Goal: Communication & Community: Answer question/provide support

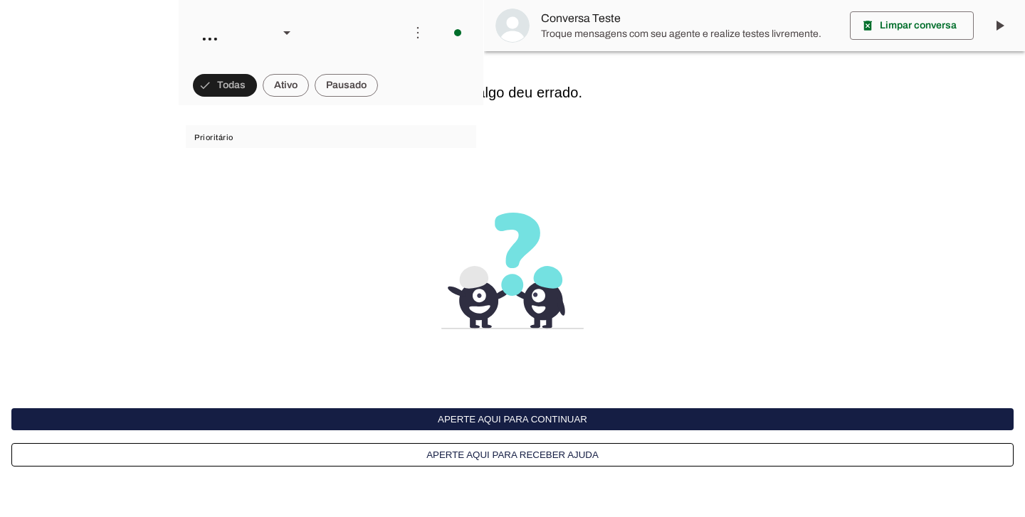
click at [572, 423] on button "Aperte aqui para continuar" at bounding box center [512, 420] width 1002 height 22
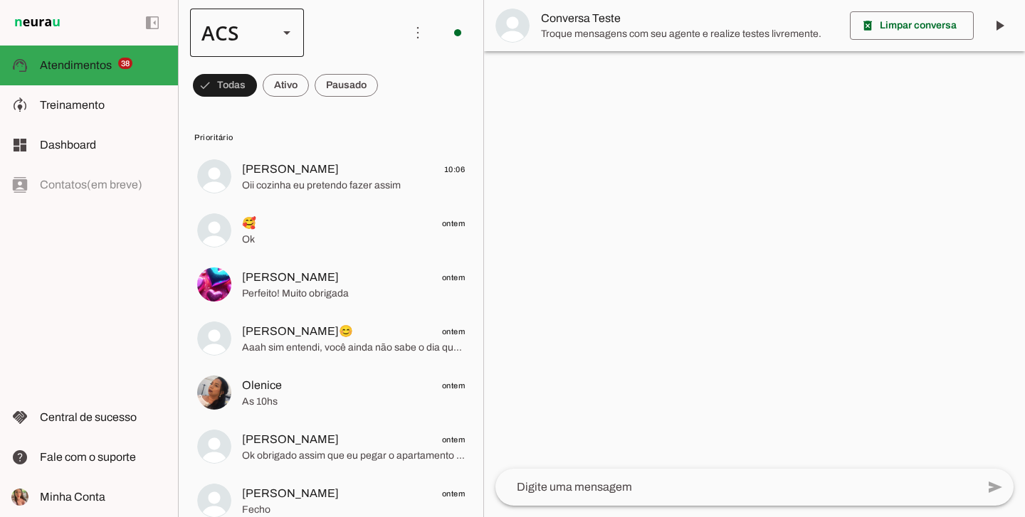
click at [293, 43] on div at bounding box center [287, 33] width 34 height 48
click at [391, 89] on slot at bounding box center [436, 91] width 91 height 17
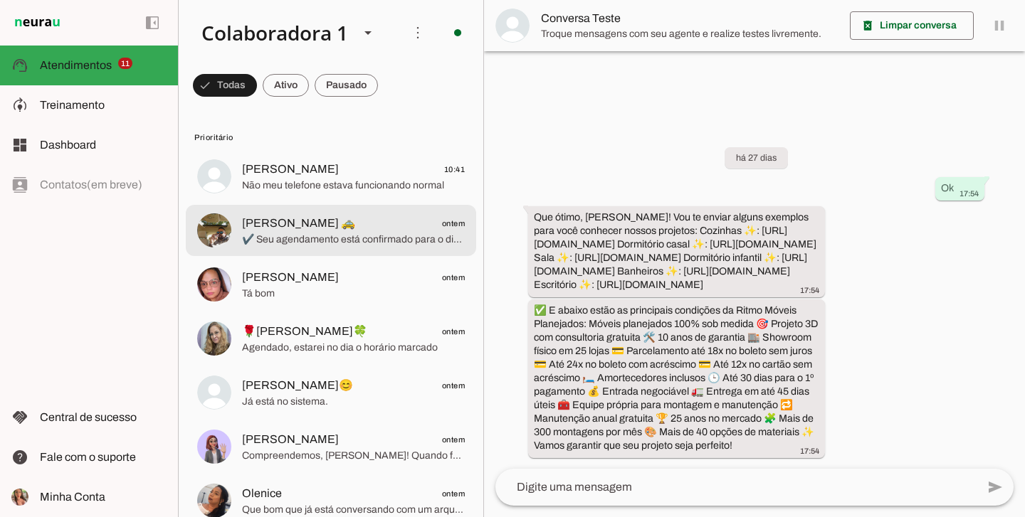
scroll to position [3, 0]
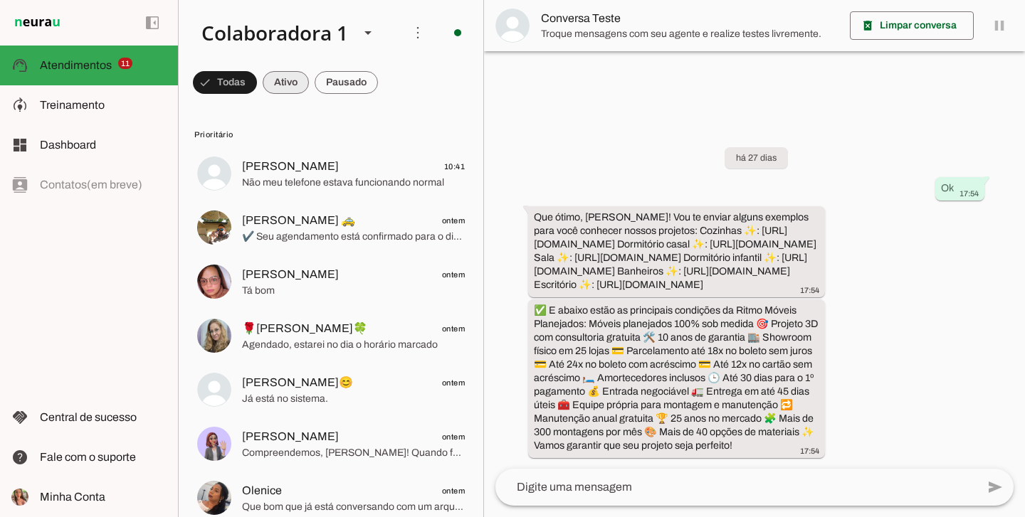
click at [257, 74] on span at bounding box center [225, 82] width 64 height 34
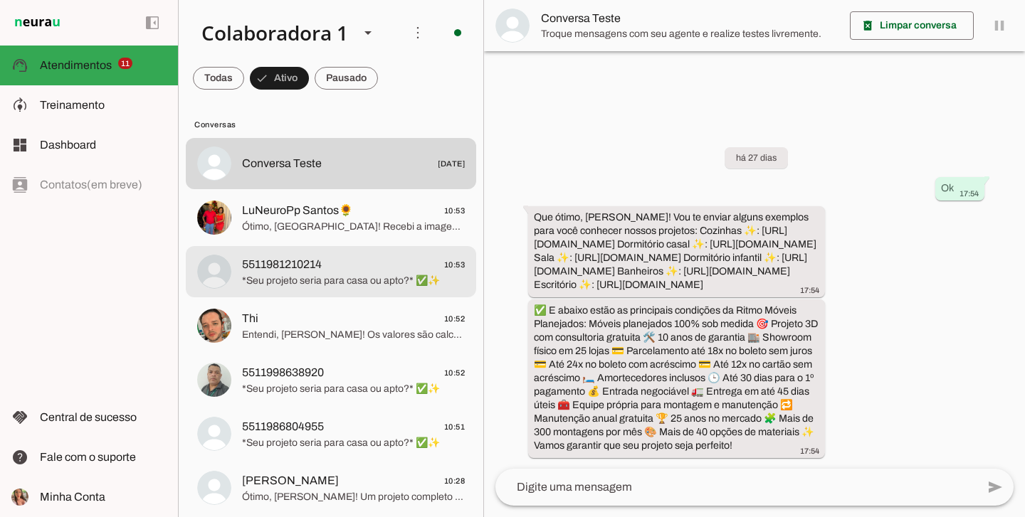
scroll to position [0, 0]
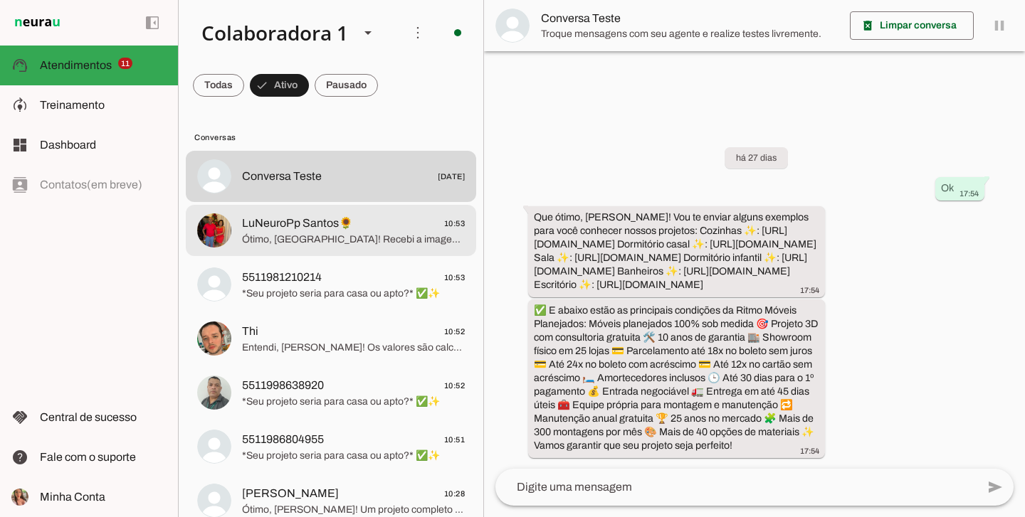
click at [337, 246] on span "Ótimo, Lucelia! Recebi a imagem. 😊 ✔️ Seu agendamento está confirmado para o di…" at bounding box center [353, 240] width 223 height 14
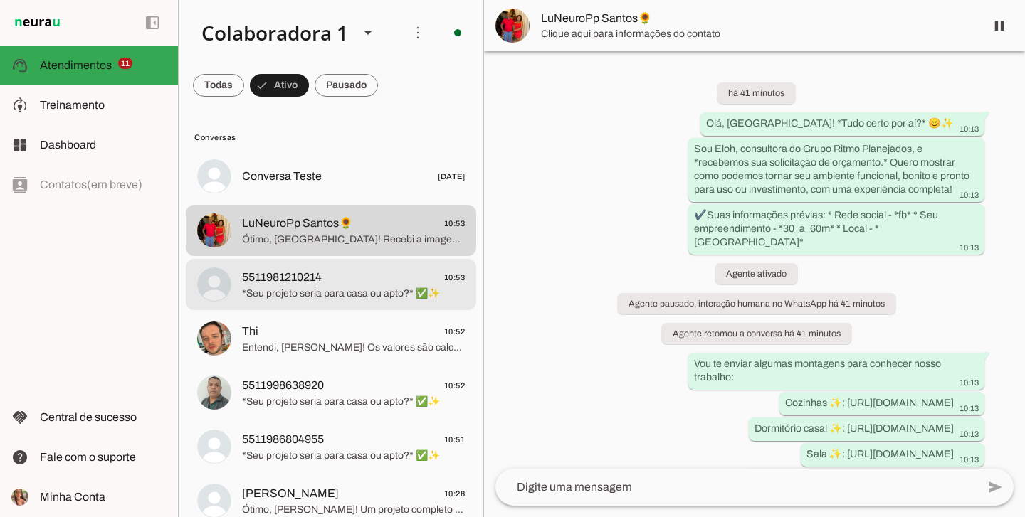
click at [332, 277] on span "5511981210214 10:53" at bounding box center [353, 278] width 223 height 18
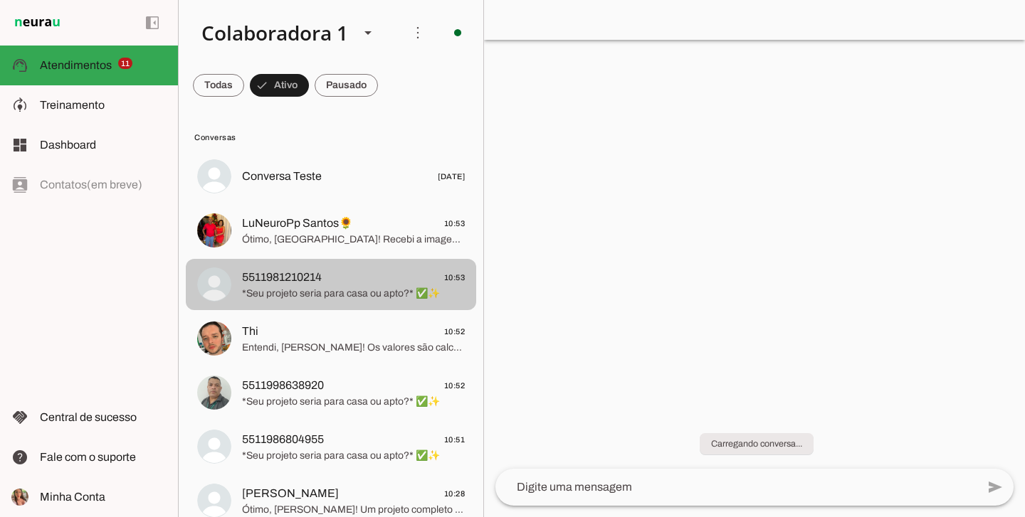
scroll to position [225, 0]
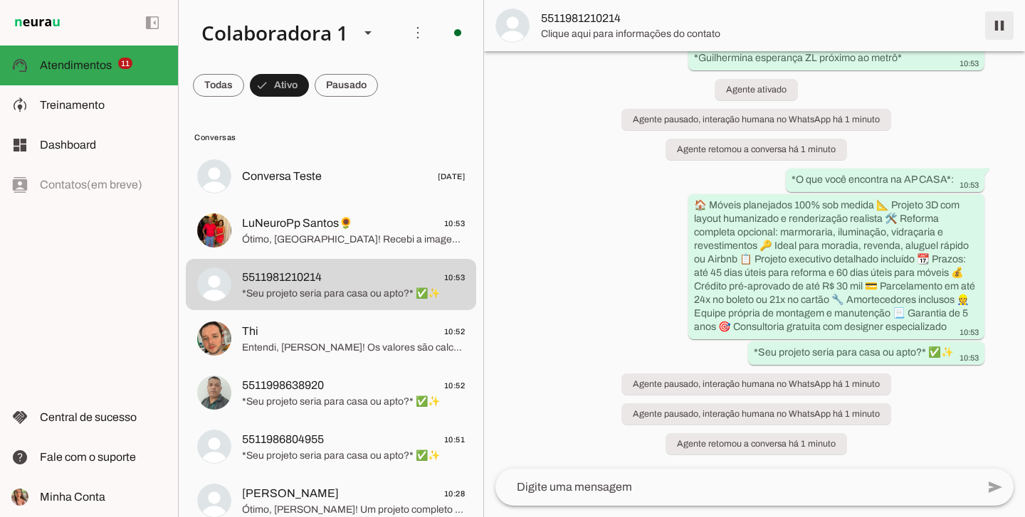
click at [997, 23] on span at bounding box center [999, 26] width 34 height 34
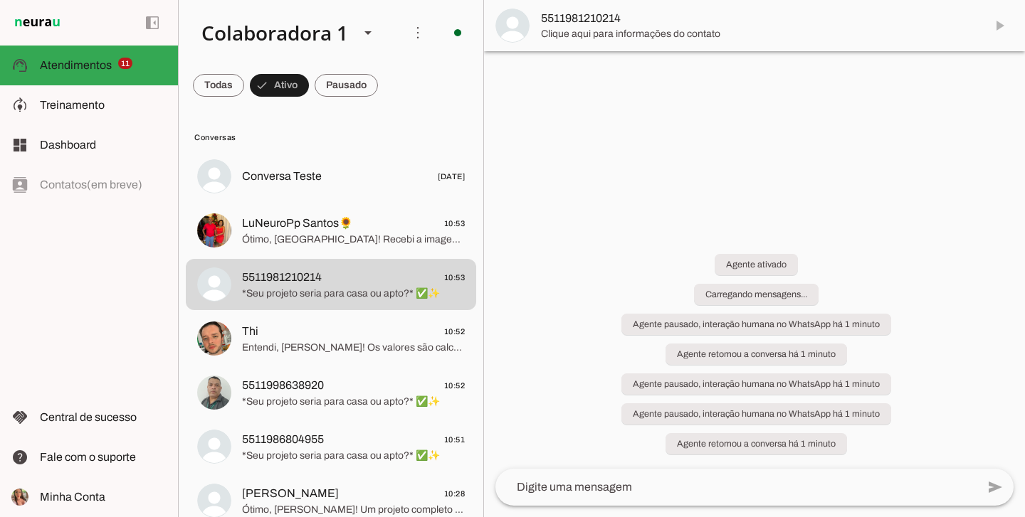
scroll to position [0, 0]
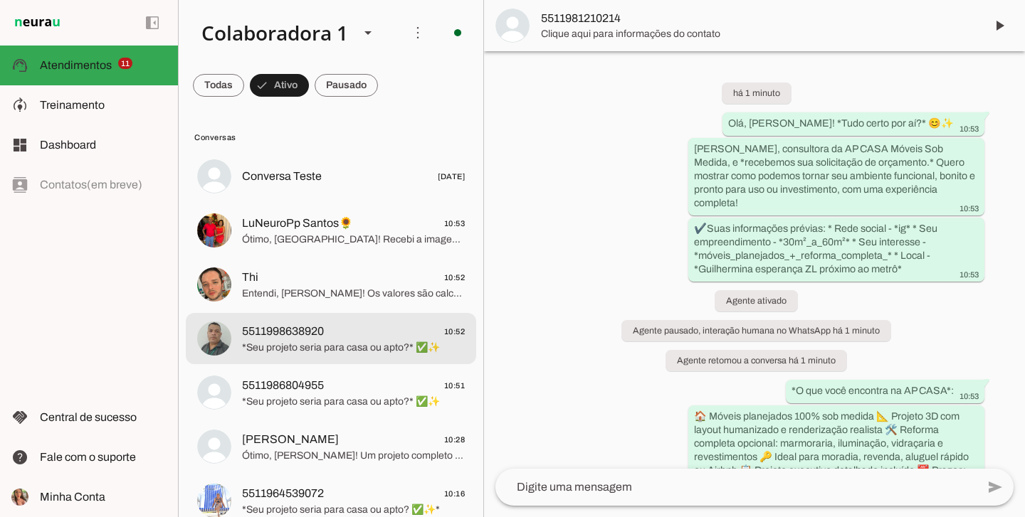
click at [400, 332] on span "5511998638920 10:52" at bounding box center [353, 332] width 223 height 18
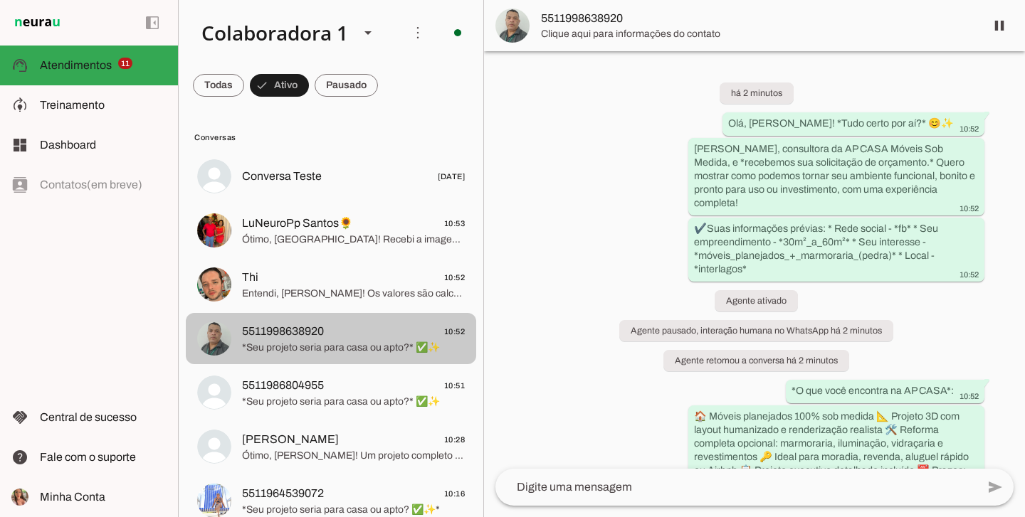
scroll to position [195, 0]
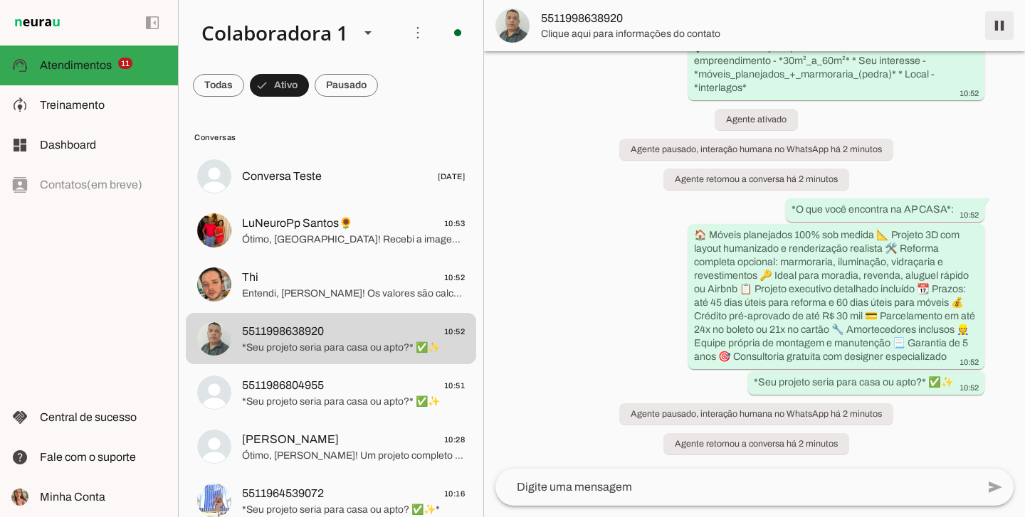
click at [1004, 26] on span at bounding box center [999, 26] width 34 height 34
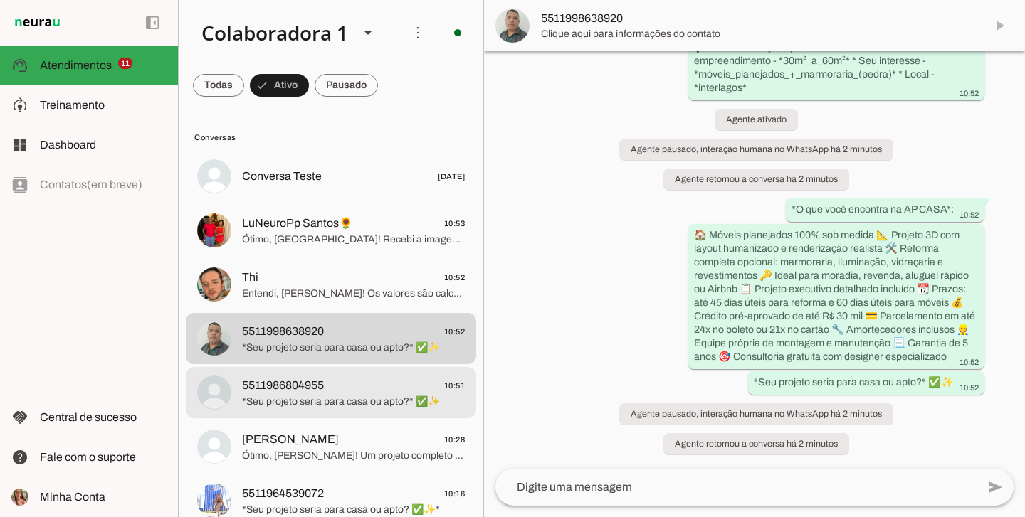
scroll to position [0, 0]
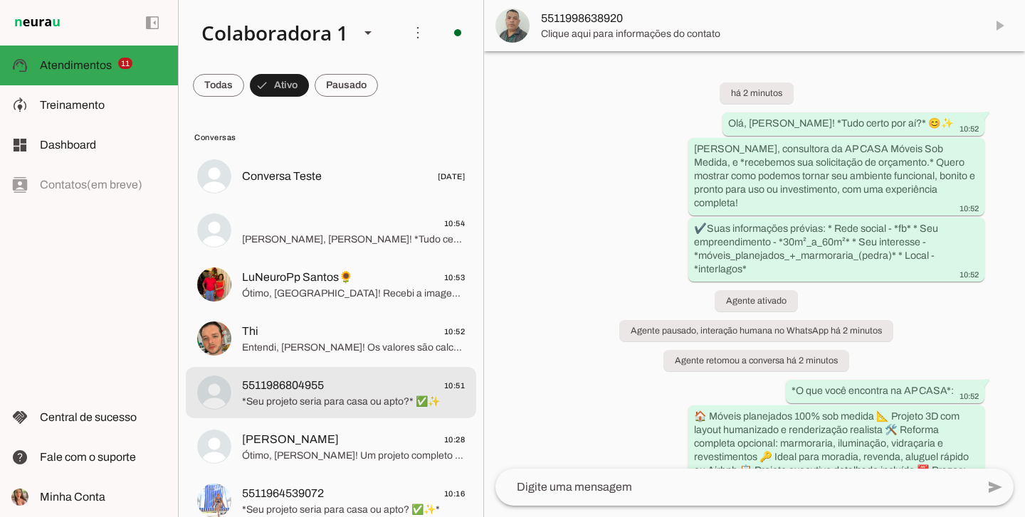
click at [324, 381] on span "5511986804955" at bounding box center [283, 385] width 82 height 17
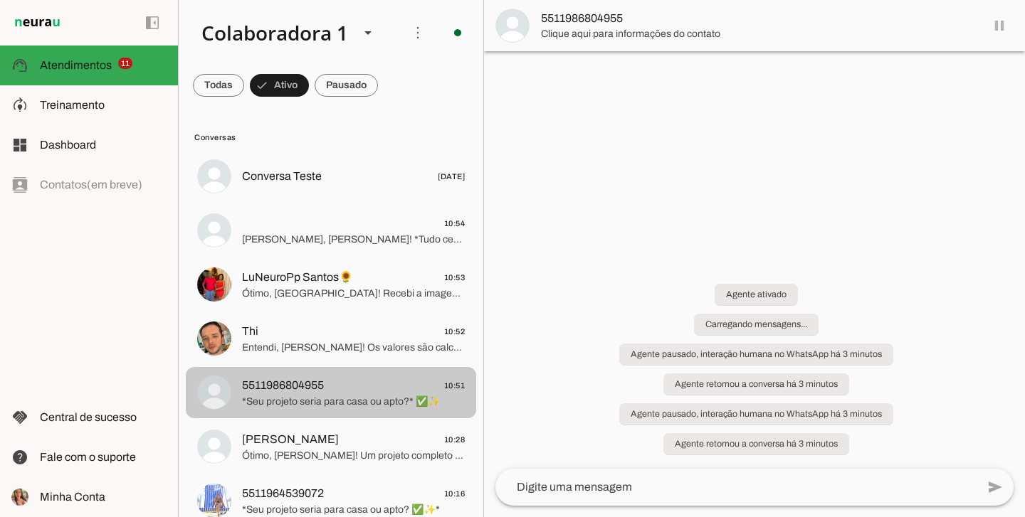
scroll to position [181, 0]
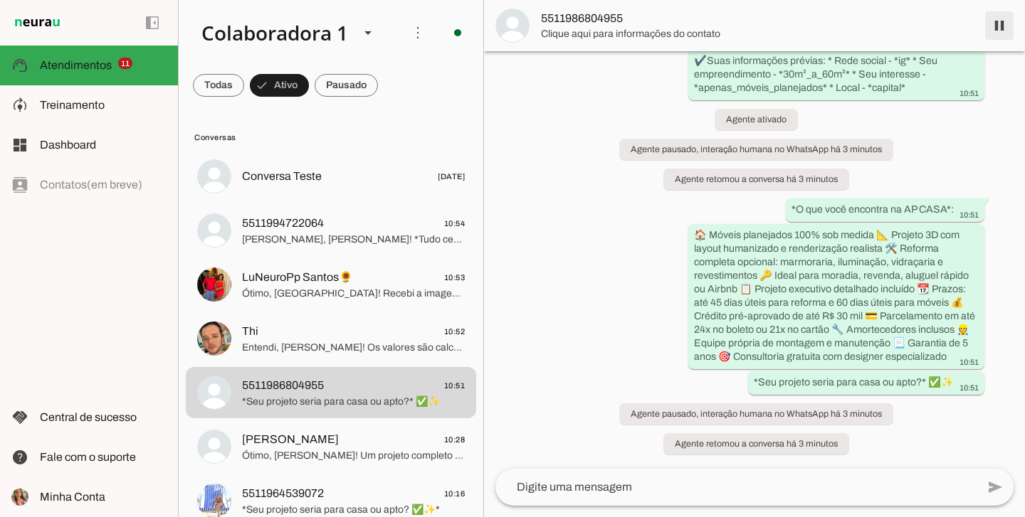
click at [999, 22] on span at bounding box center [999, 26] width 34 height 34
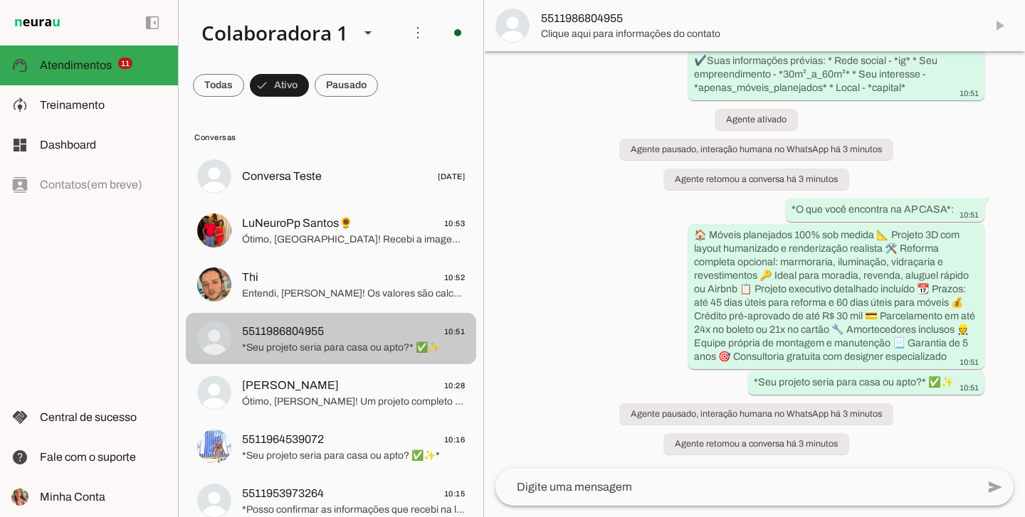
scroll to position [0, 0]
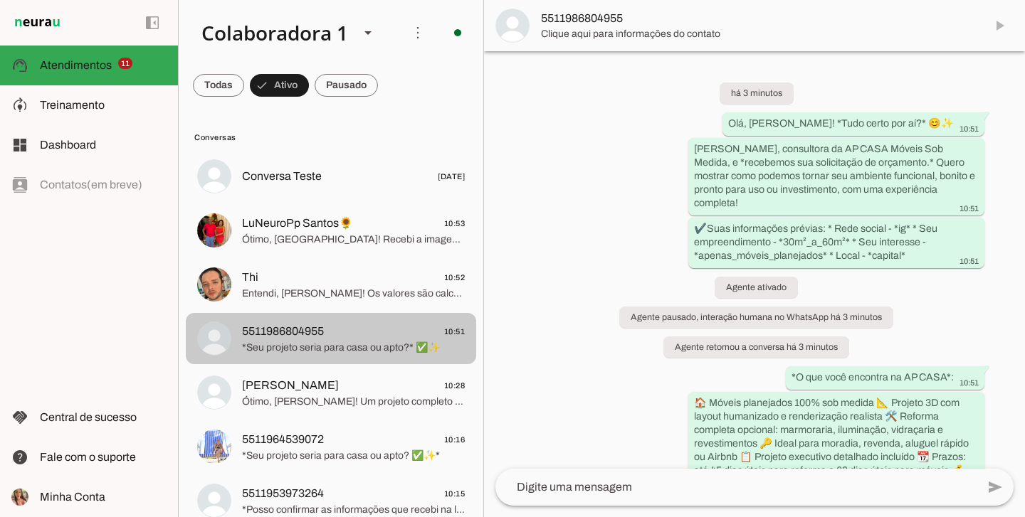
click at [327, 343] on span "*Seu projeto seria para casa ou apto?* ✅✨" at bounding box center [353, 348] width 223 height 14
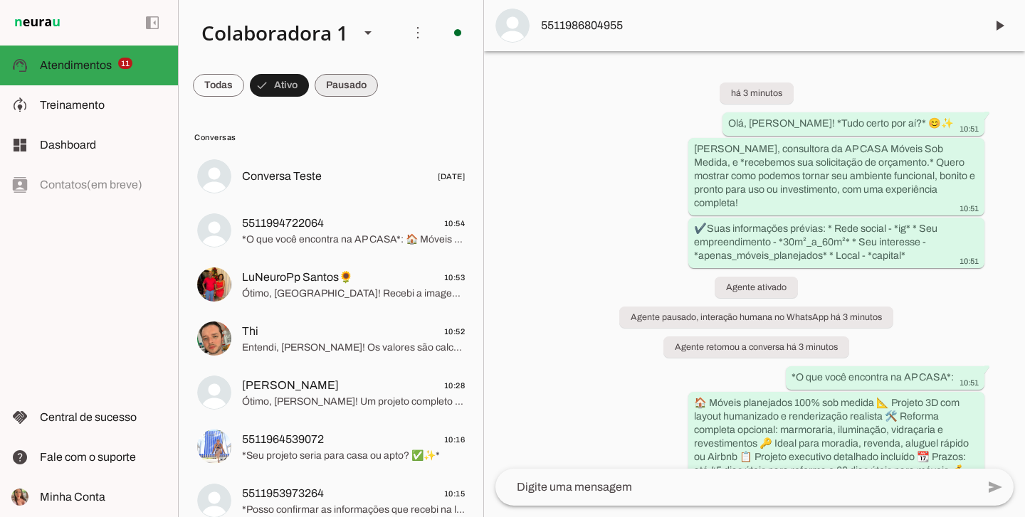
click at [244, 93] on span at bounding box center [218, 85] width 51 height 34
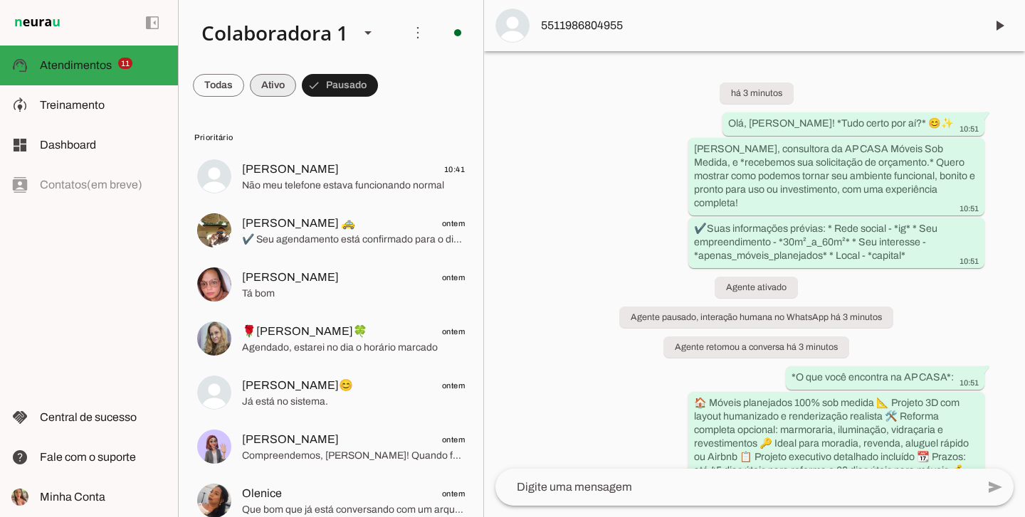
click at [244, 93] on span at bounding box center [218, 85] width 51 height 34
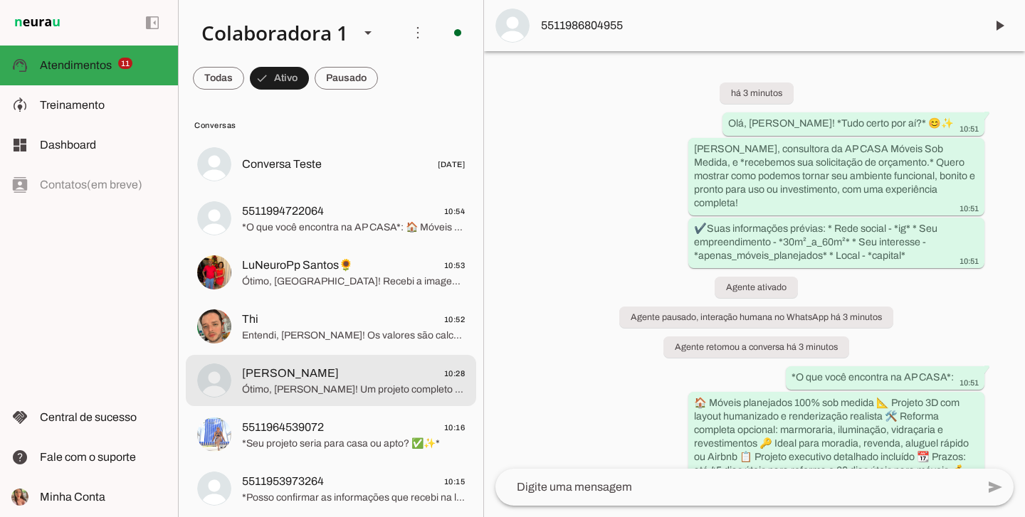
scroll to position [36, 0]
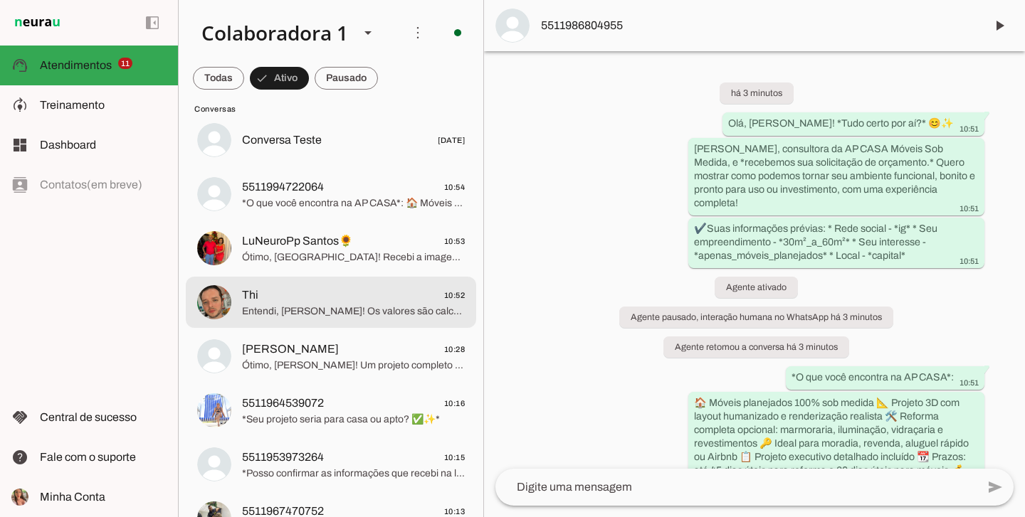
click at [293, 312] on span "Entendi, Tiago! Os valores são calculados através do software 3D, conforme suas…" at bounding box center [353, 312] width 223 height 14
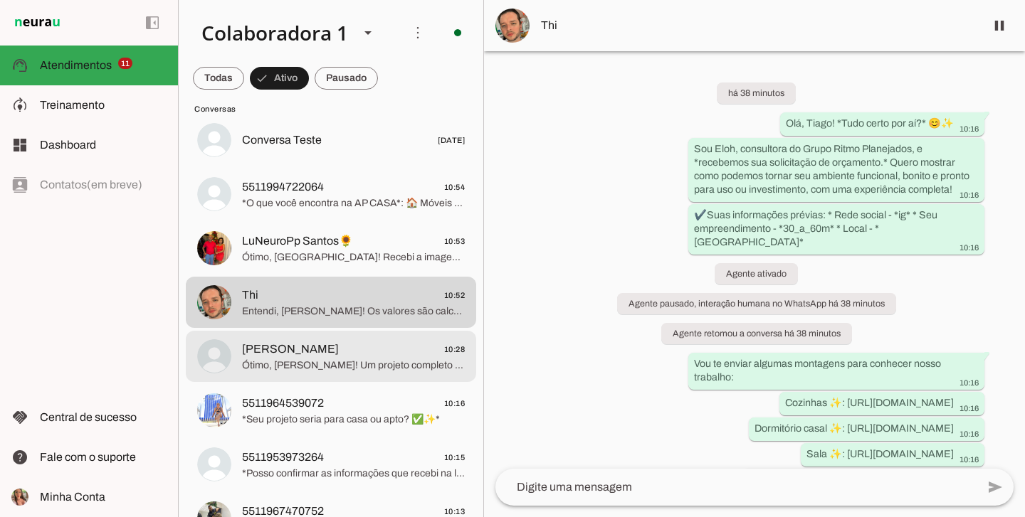
click at [279, 151] on div at bounding box center [353, 140] width 223 height 21
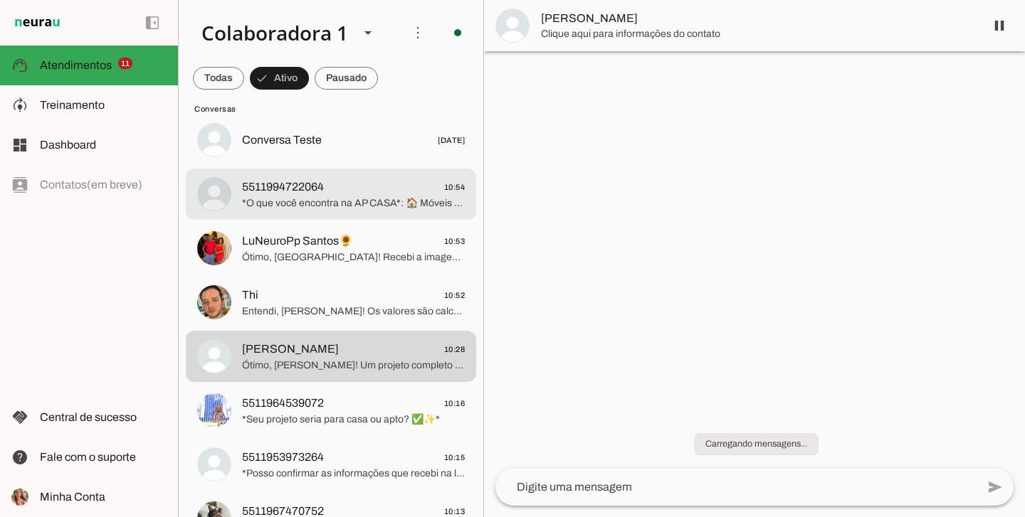
click at [314, 166] on md-item "5511994722064 10:54 *O que você encontra na AP CASA*: 🏠 Móveis planejados 100% …" at bounding box center [331, 140] width 290 height 51
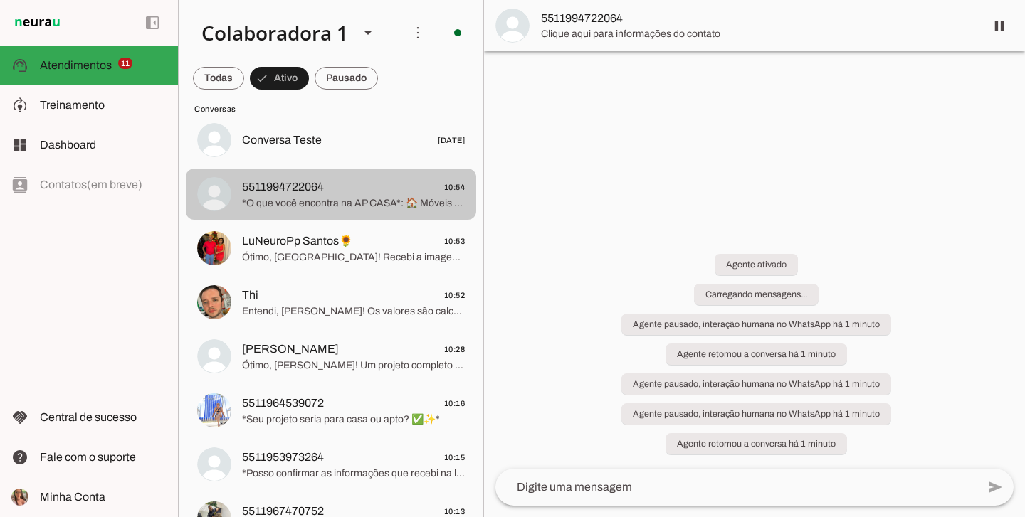
scroll to position [225, 0]
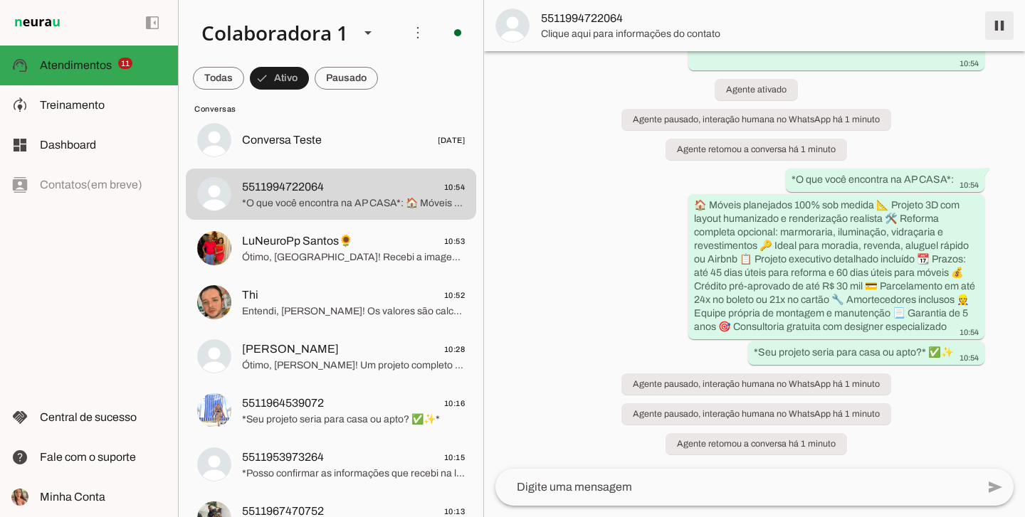
click at [999, 36] on span at bounding box center [999, 26] width 34 height 34
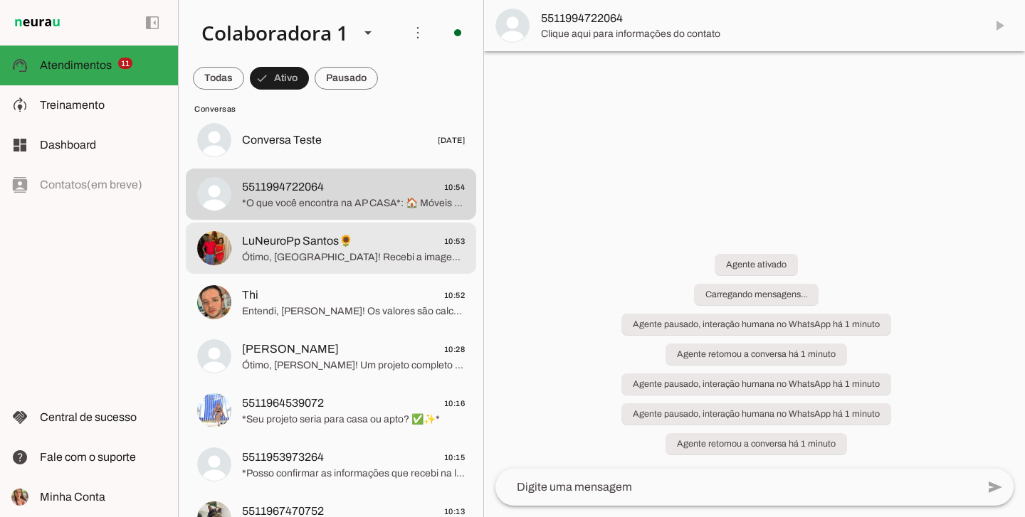
scroll to position [0, 0]
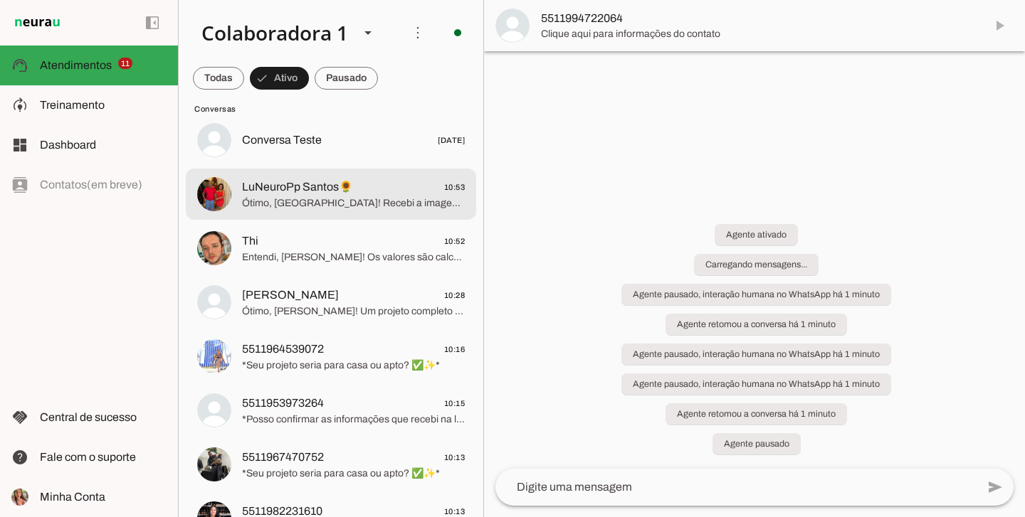
click at [335, 467] on span "*Seu projeto seria para casa ou apto? ✅✨*" at bounding box center [353, 474] width 223 height 14
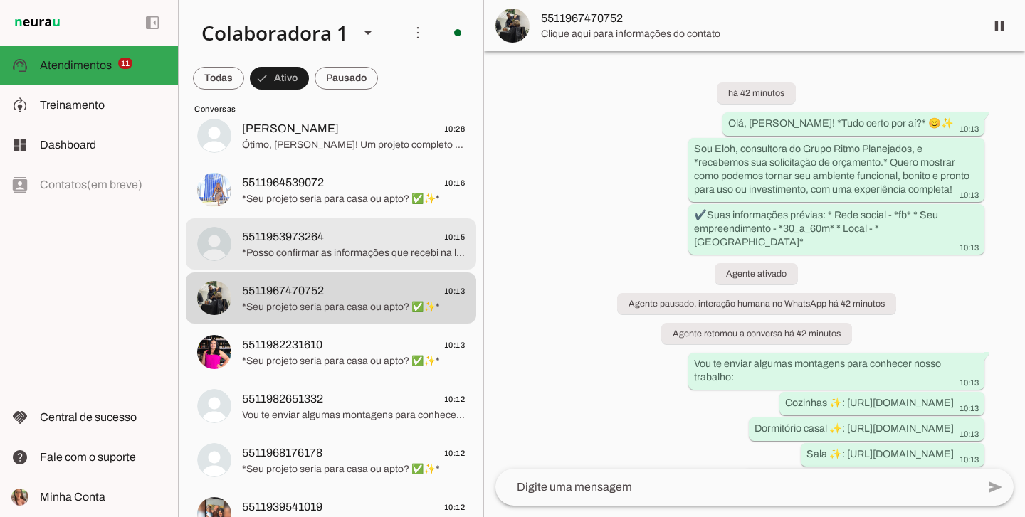
click at [337, 256] on span "*Posso confirmar as informações que recebi na ligação?* ✅☺️✨" at bounding box center [353, 253] width 223 height 14
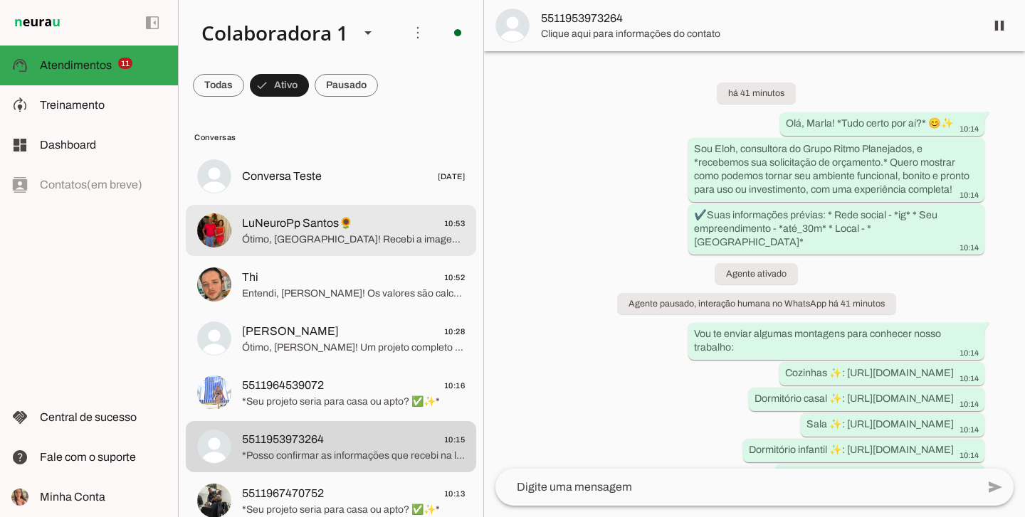
click at [339, 243] on span "Ótimo, Lucelia! Recebi a imagem. 😊 ✔️ Seu agendamento está confirmado para o di…" at bounding box center [353, 240] width 223 height 14
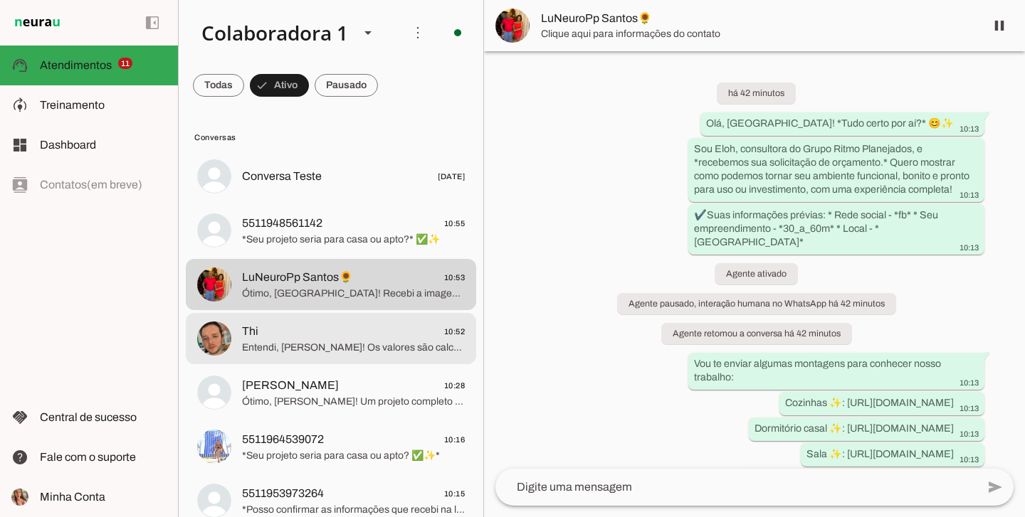
click at [325, 328] on span "Thi 10:52" at bounding box center [353, 332] width 223 height 18
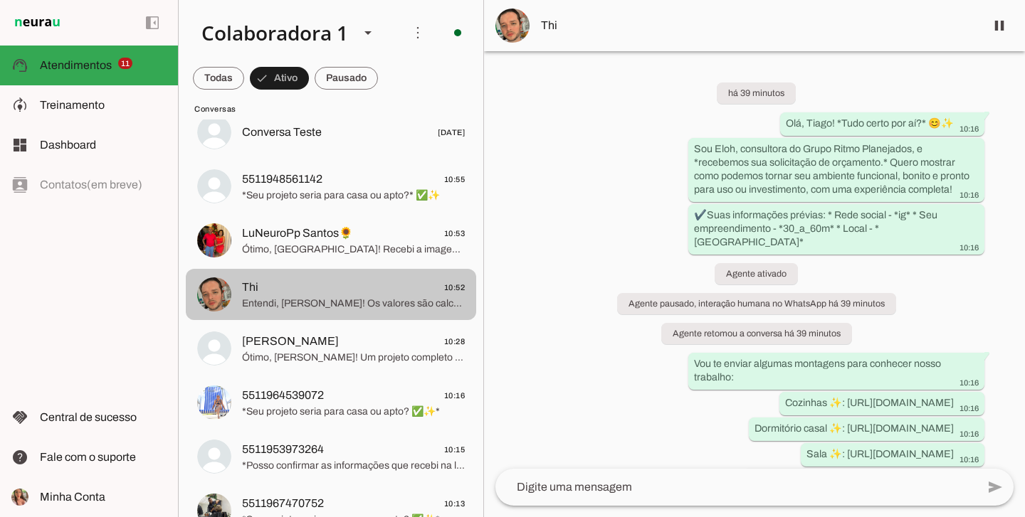
scroll to position [122, 0]
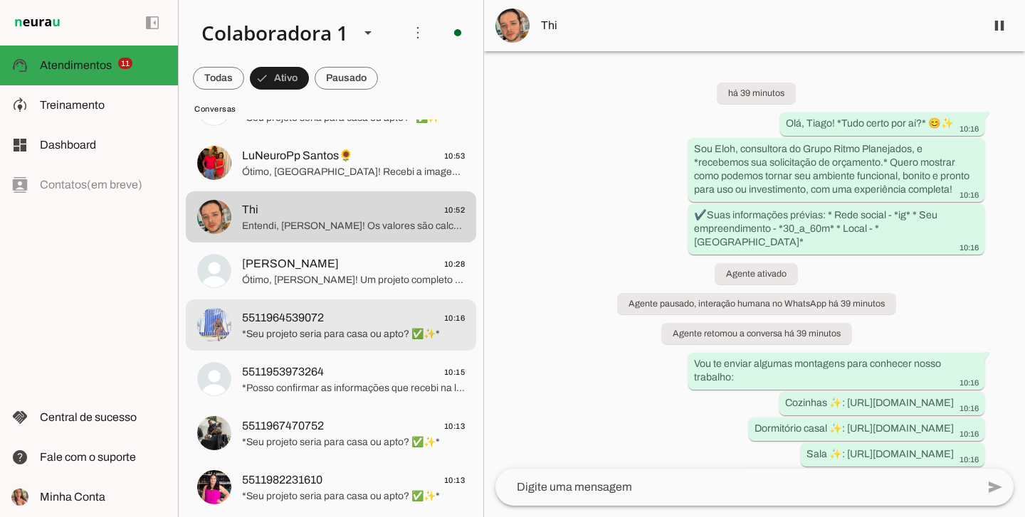
click at [316, 80] on md-item "5511964539072 10:16 *Seu projeto seria para casa ou apto? ✅✨*" at bounding box center [331, 54] width 290 height 51
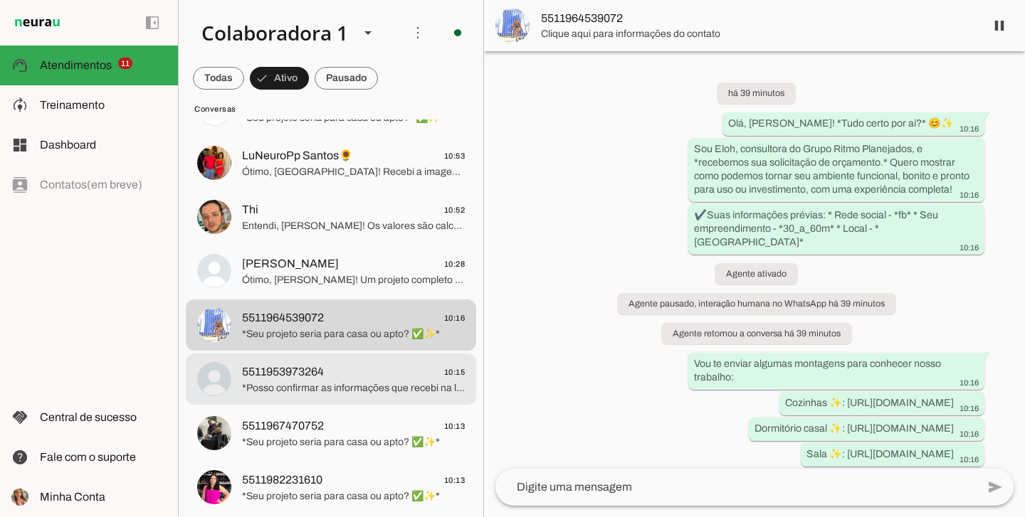
click at [236, 80] on md-item "5511953973264 10:15 *Posso confirmar as informações que recebi na ligação?* ✅☺️✨" at bounding box center [331, 54] width 290 height 51
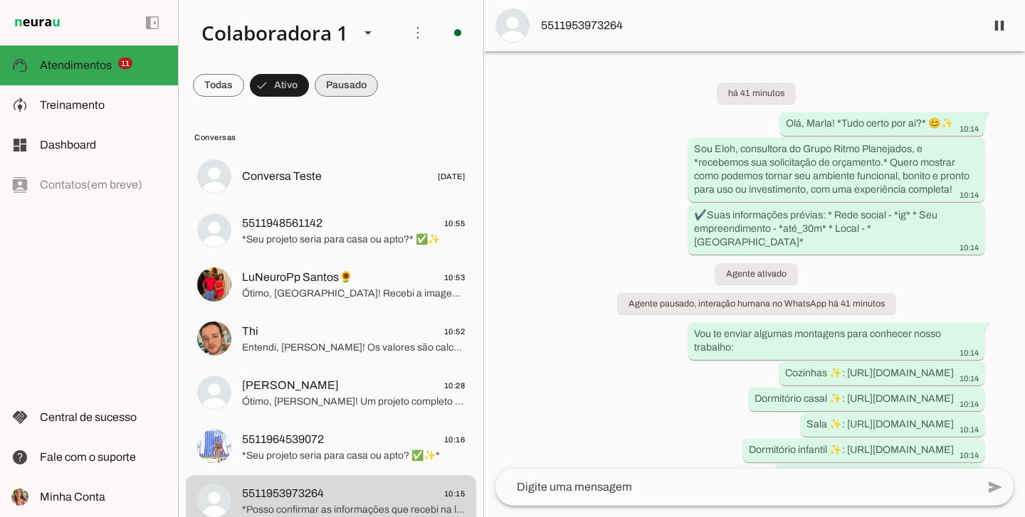
click at [244, 88] on span at bounding box center [218, 85] width 51 height 34
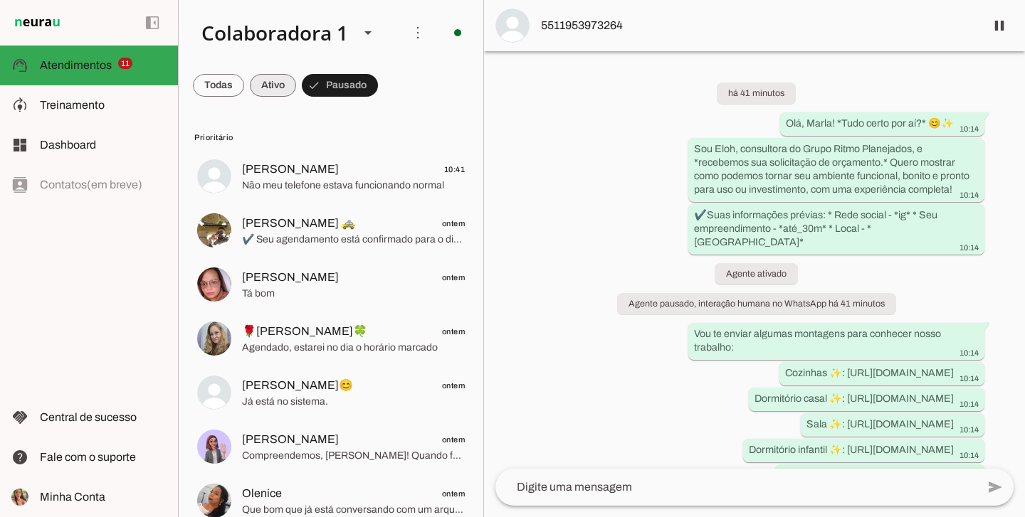
click at [244, 88] on span at bounding box center [218, 85] width 51 height 34
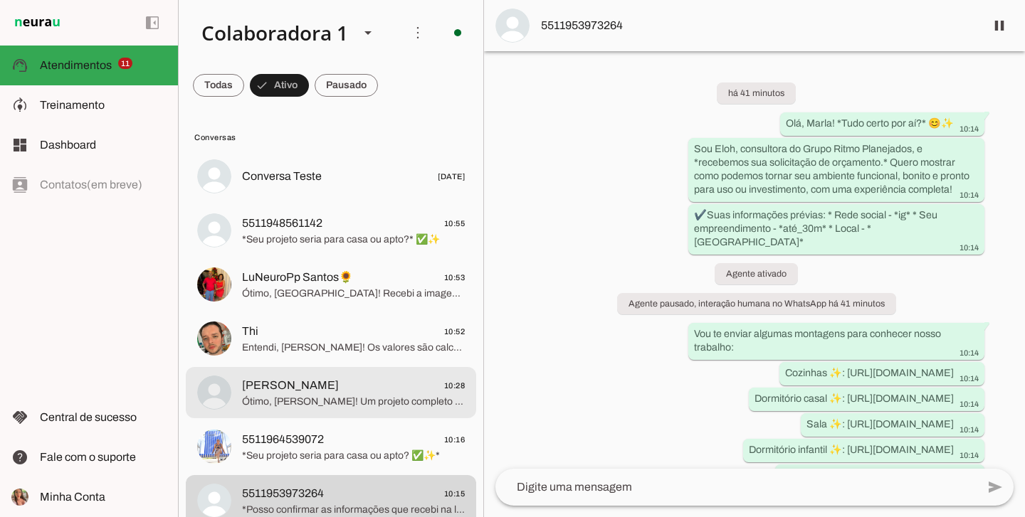
scroll to position [477, 0]
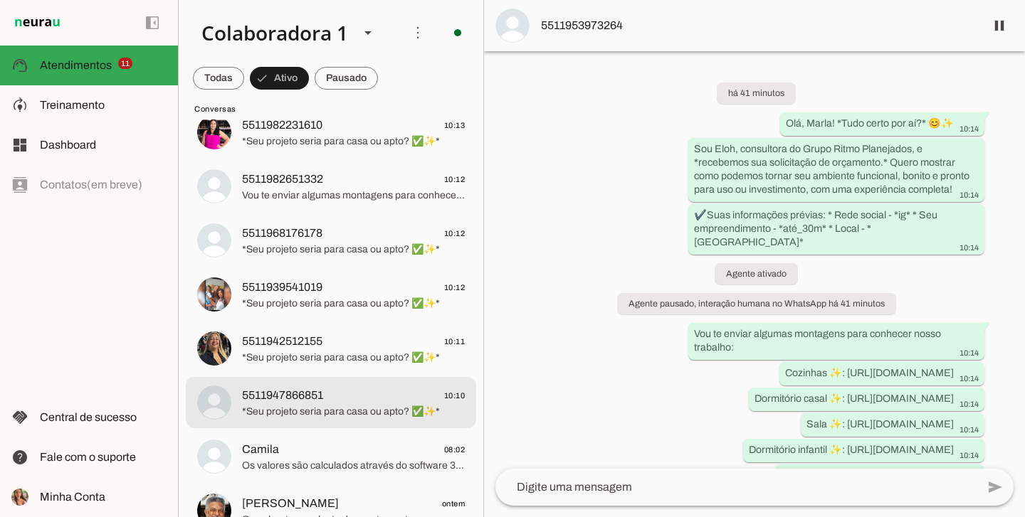
click at [346, 405] on span "*Seu projeto seria para casa ou apto? ✅✨*" at bounding box center [353, 412] width 223 height 14
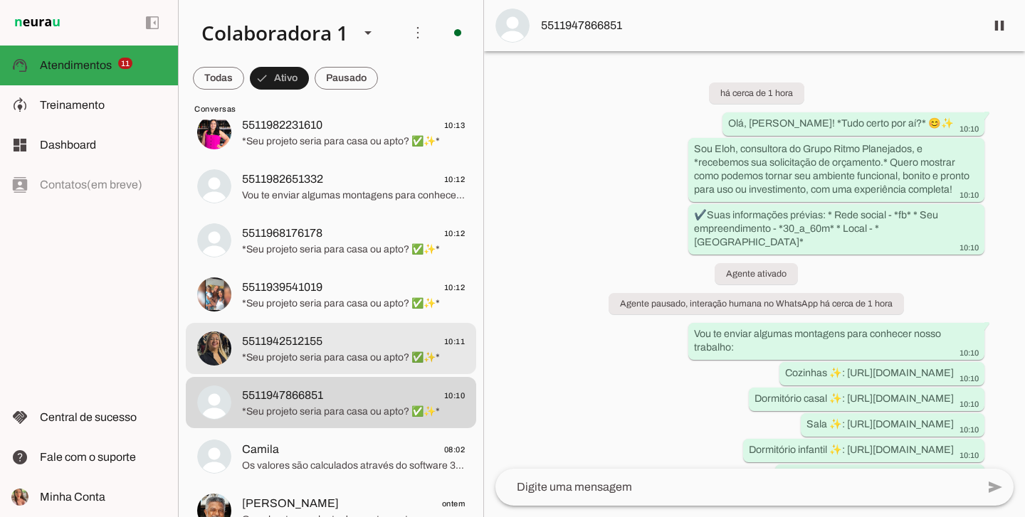
click at [339, 355] on span "*Seu projeto seria para casa ou apto? ✅✨*" at bounding box center [353, 358] width 223 height 14
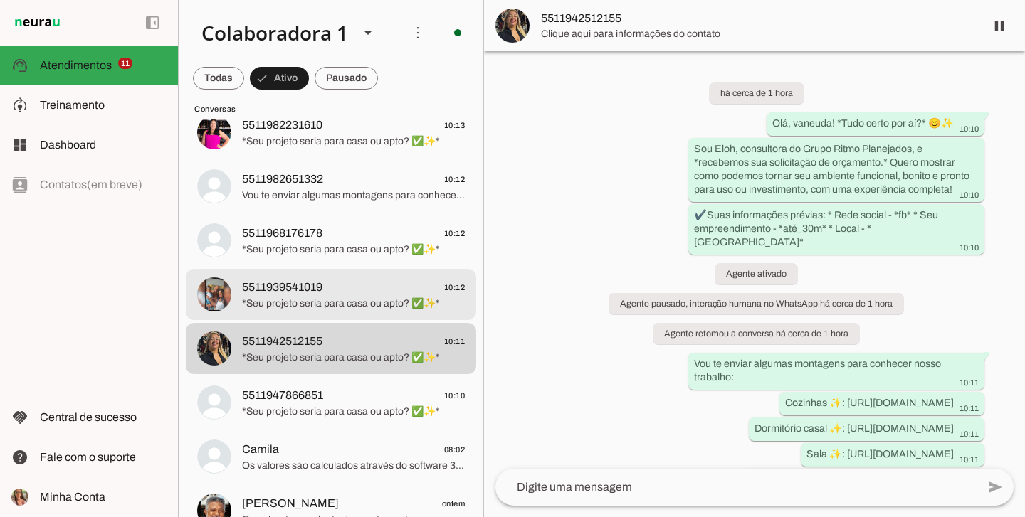
click at [332, 304] on span "*Seu projeto seria para casa ou apto? ✅✨*" at bounding box center [353, 304] width 223 height 14
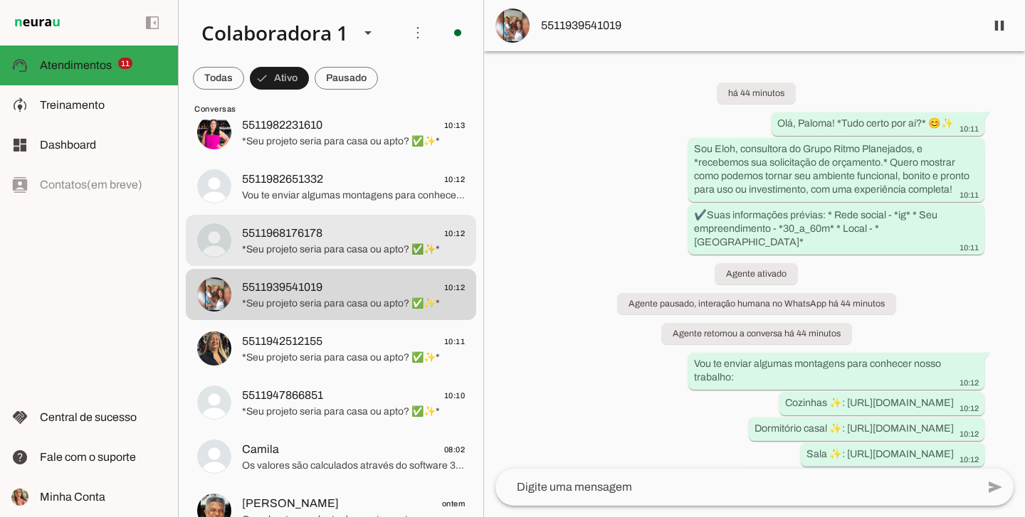
click at [386, 238] on span "5511968176178 10:12" at bounding box center [353, 234] width 223 height 18
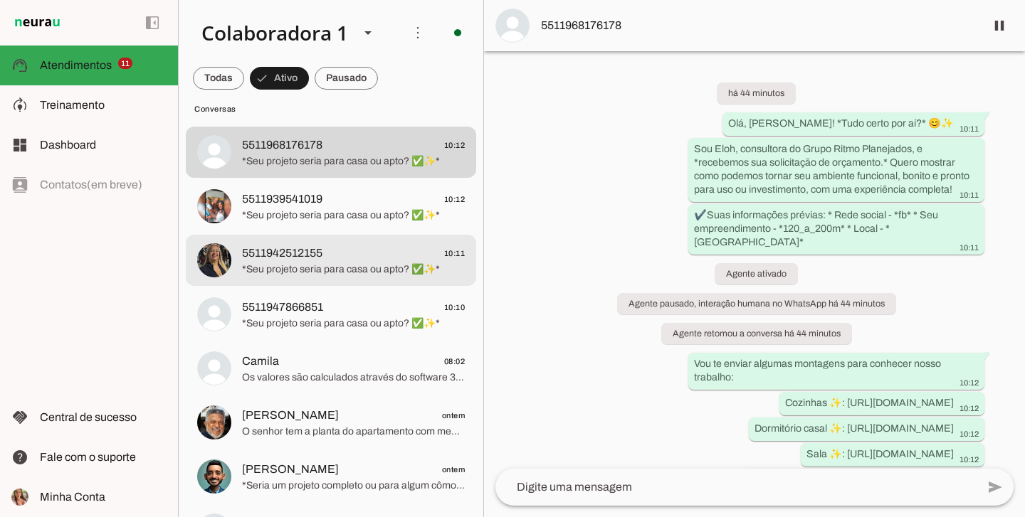
scroll to position [770, 0]
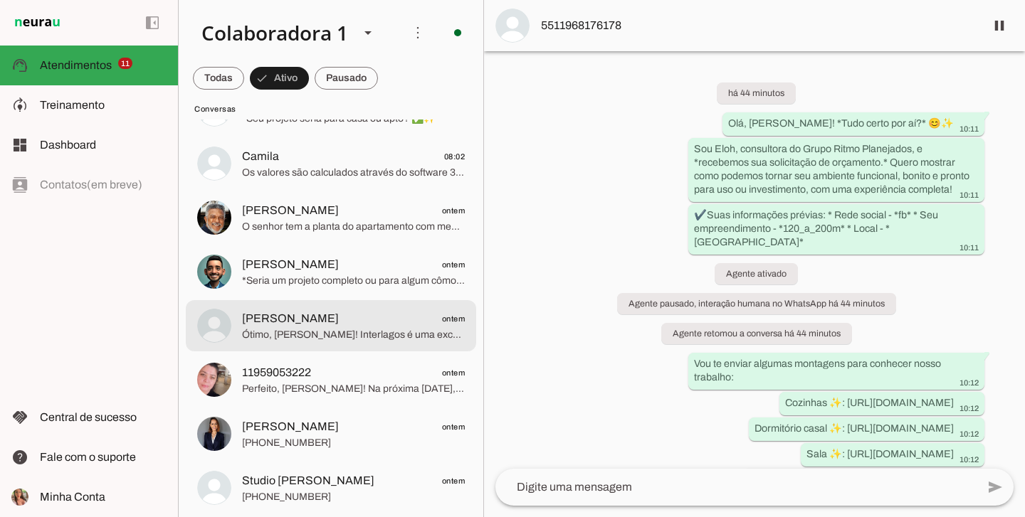
click at [322, 326] on span "Jhonnathan Carlos" at bounding box center [290, 318] width 97 height 17
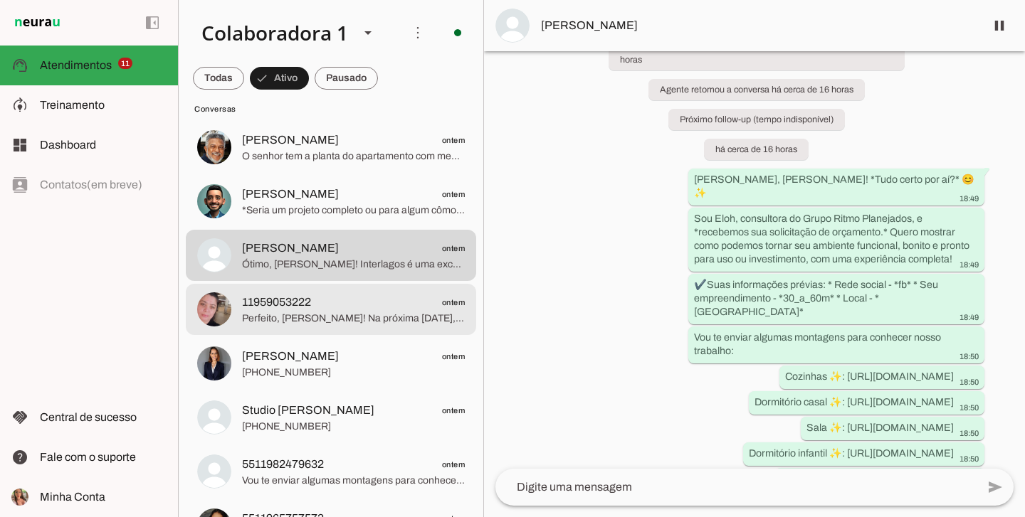
scroll to position [887, 0]
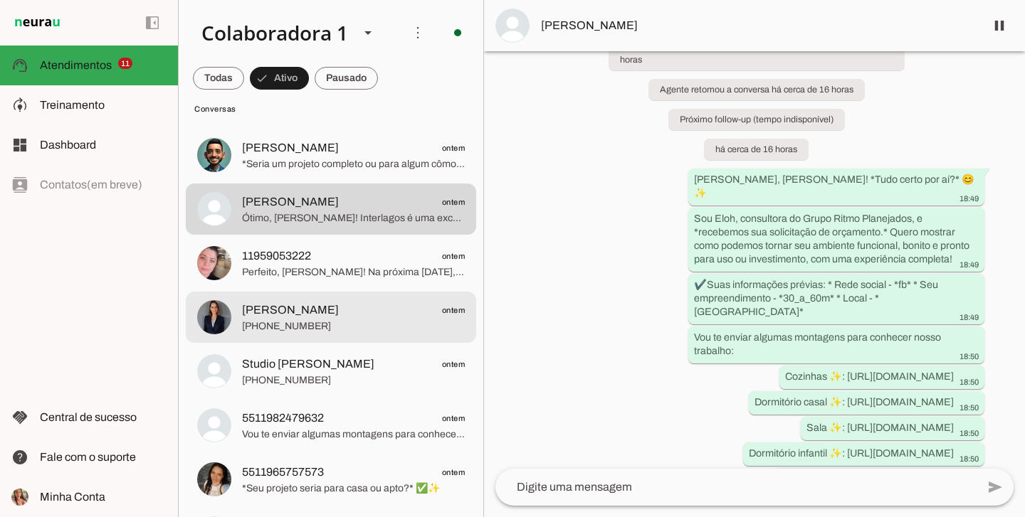
click at [378, 315] on span "Renata Silvério Corretora ontem" at bounding box center [353, 311] width 223 height 18
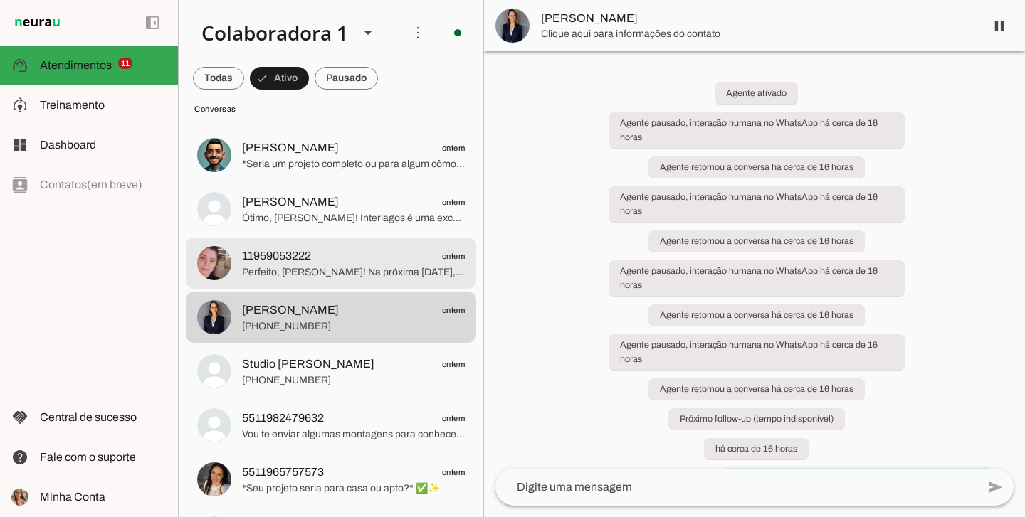
click at [396, 260] on span "11959053222 ontem" at bounding box center [353, 257] width 223 height 18
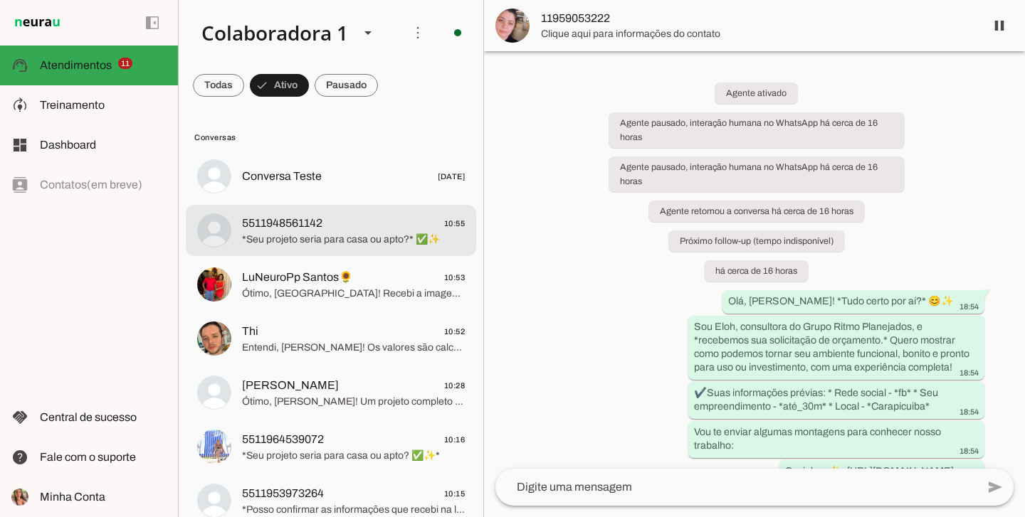
click at [356, 239] on span "*Seu projeto seria para casa ou apto?* ✅✨" at bounding box center [353, 240] width 223 height 14
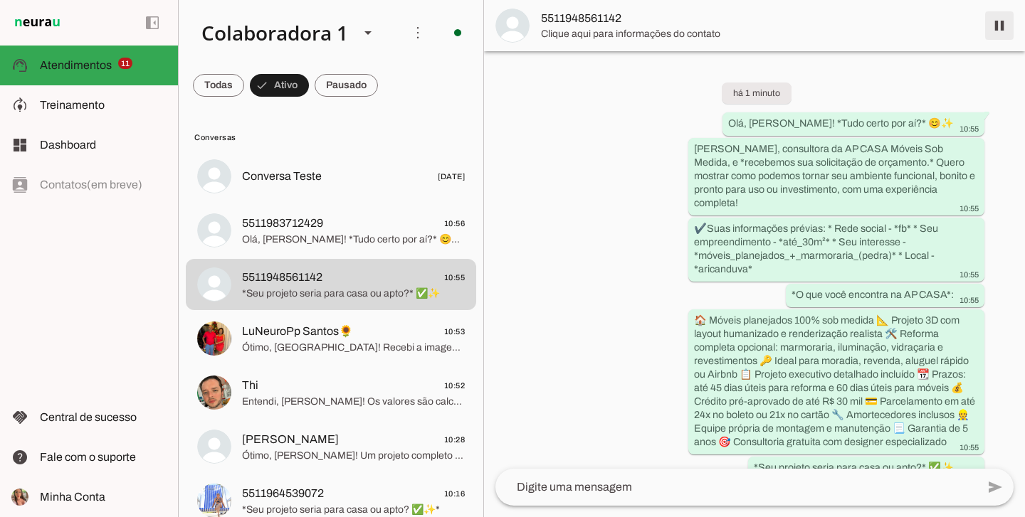
click at [1001, 32] on span at bounding box center [999, 26] width 34 height 34
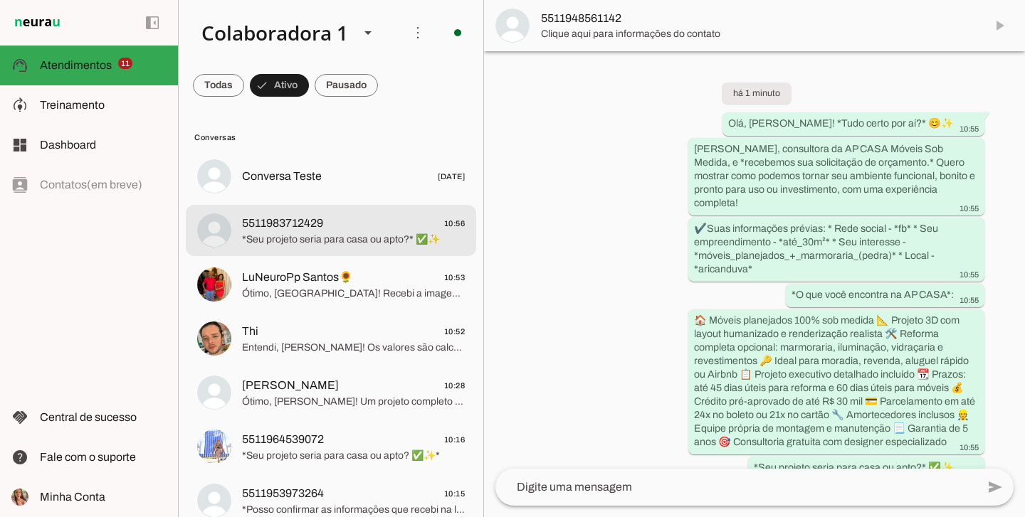
click at [417, 241] on span "*Seu projeto seria para casa ou apto?* ✅✨" at bounding box center [353, 240] width 223 height 14
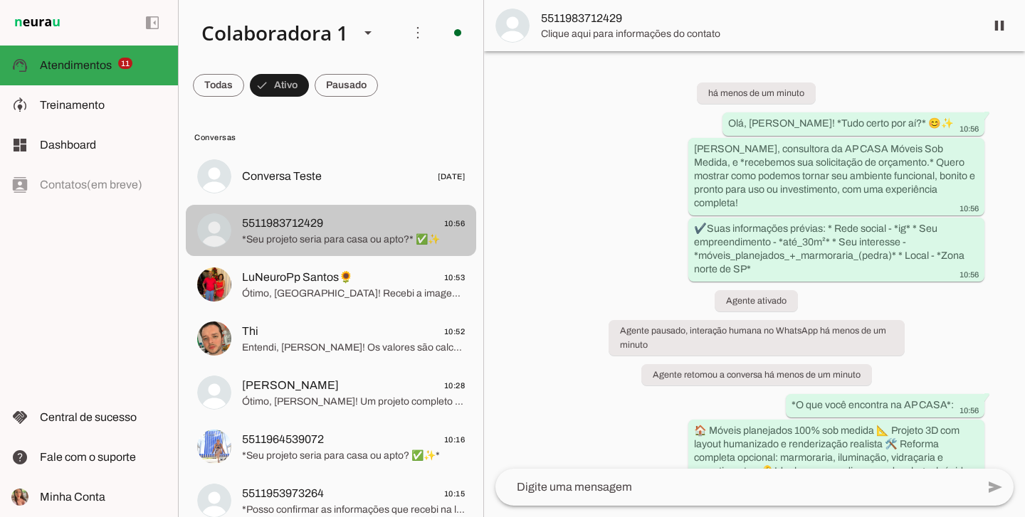
scroll to position [223, 0]
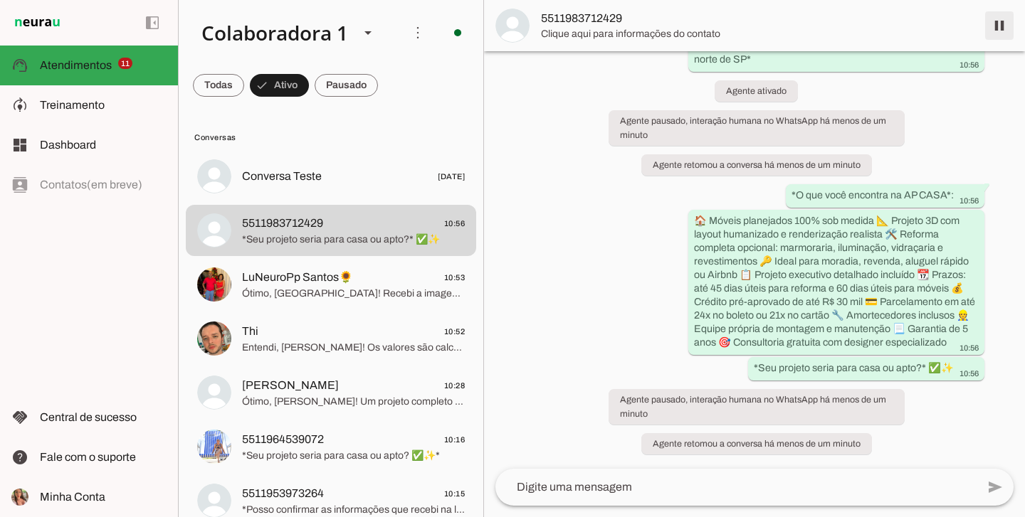
drag, startPoint x: 994, startPoint y: 37, endPoint x: 1002, endPoint y: 119, distance: 82.3
click at [994, 38] on span at bounding box center [999, 26] width 34 height 34
click at [1004, 27] on md-item "5511983712429" at bounding box center [754, 25] width 541 height 51
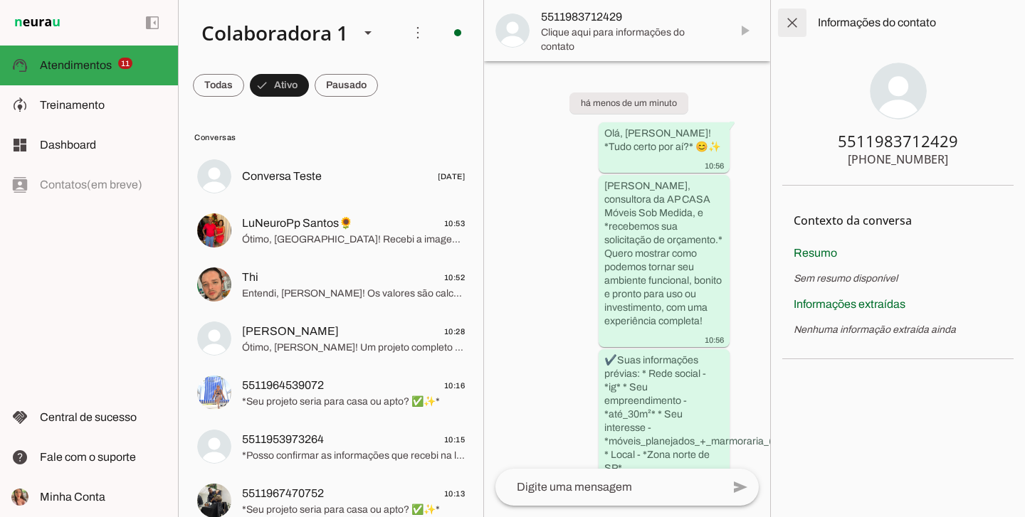
click at [791, 30] on span at bounding box center [792, 23] width 34 height 34
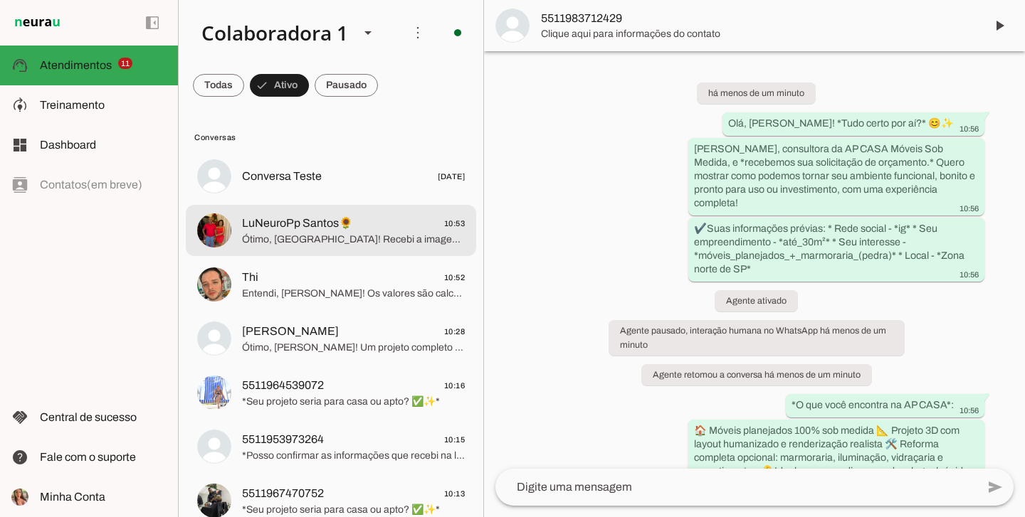
click at [395, 225] on span "LuNeuroPp Santos🌻 10:53" at bounding box center [353, 224] width 223 height 18
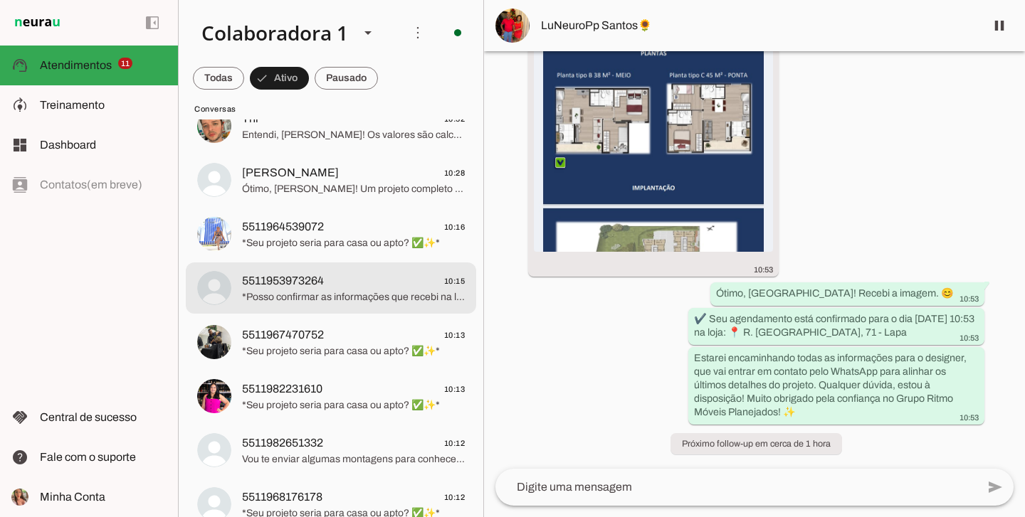
scroll to position [19, 0]
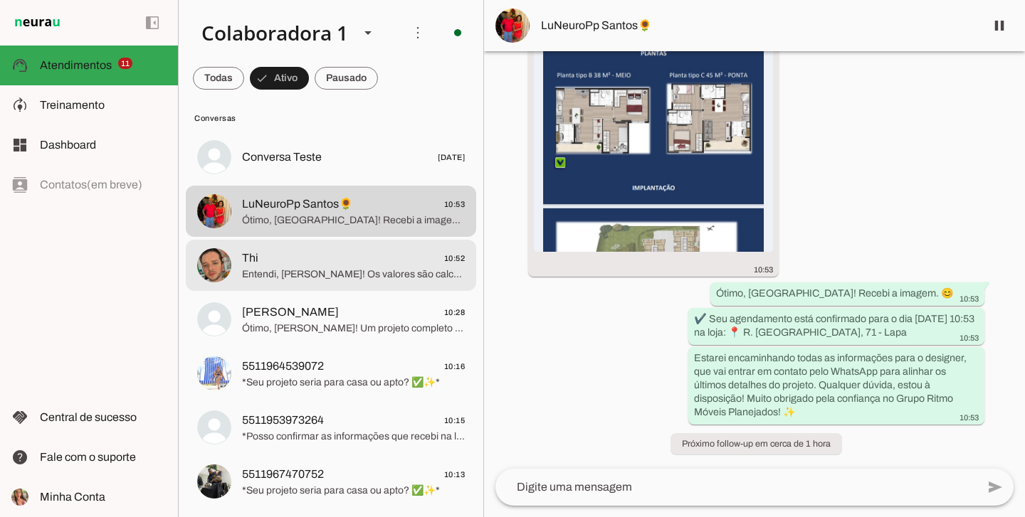
click at [359, 280] on span "Entendi, Tiago! Os valores são calculados através do software 3D, conforme suas…" at bounding box center [353, 275] width 223 height 14
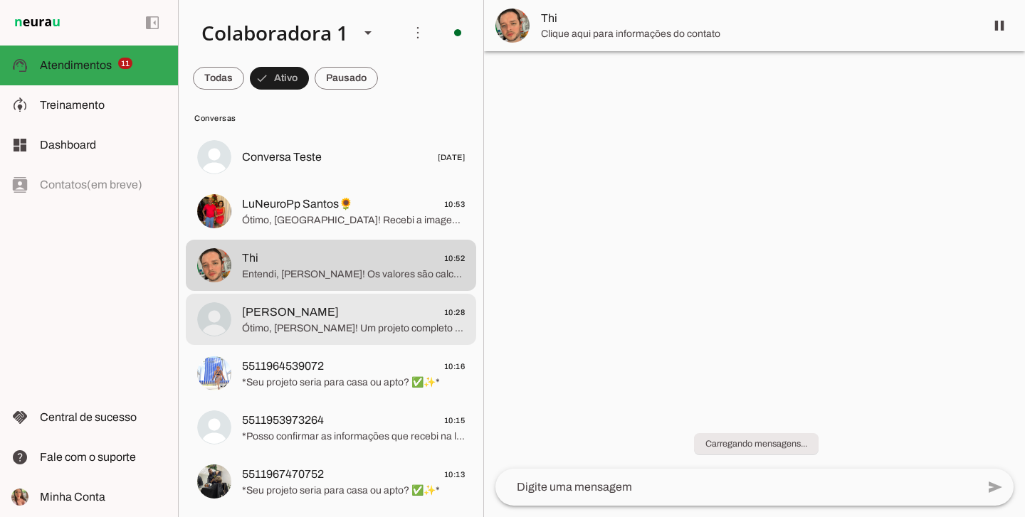
click at [357, 305] on span "Pedro 10:28" at bounding box center [353, 313] width 223 height 18
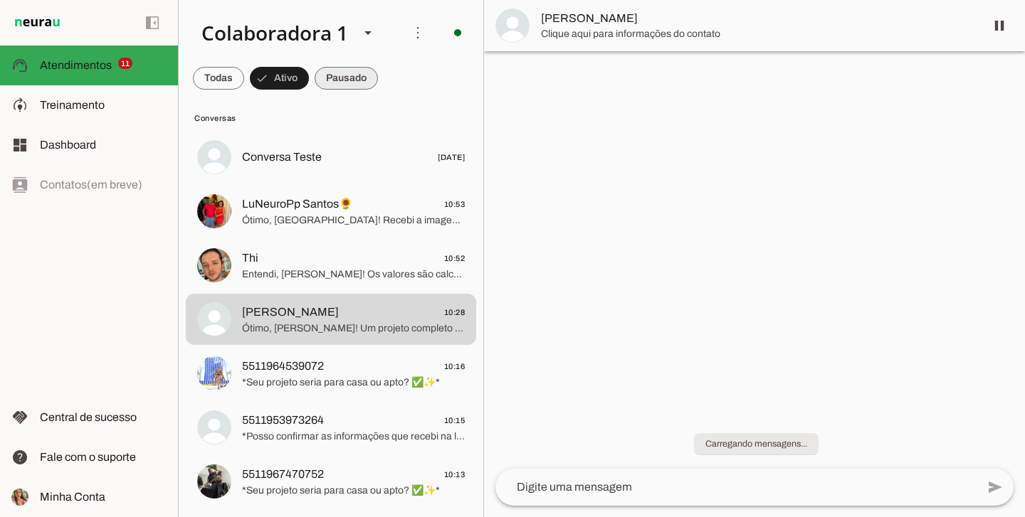
click at [244, 83] on span at bounding box center [218, 78] width 51 height 34
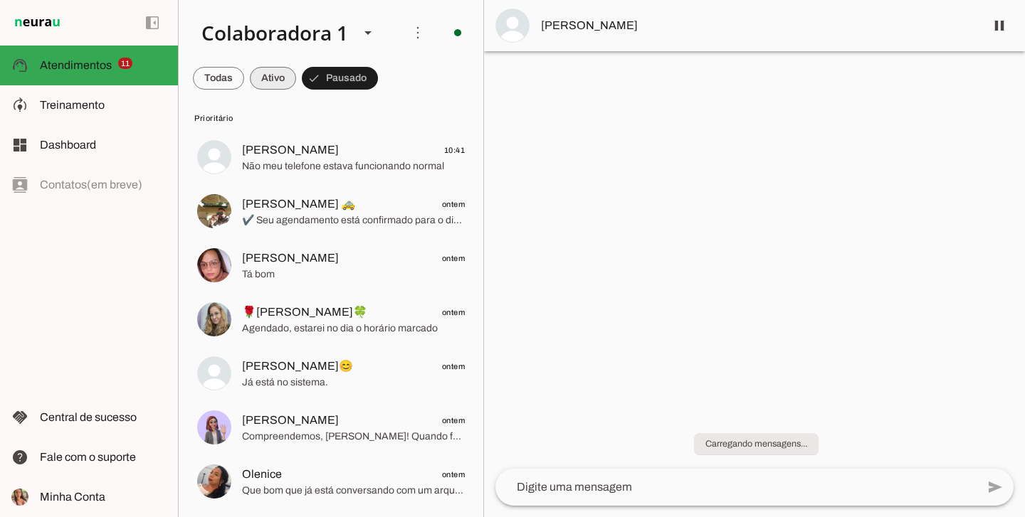
click at [244, 74] on span at bounding box center [218, 78] width 51 height 34
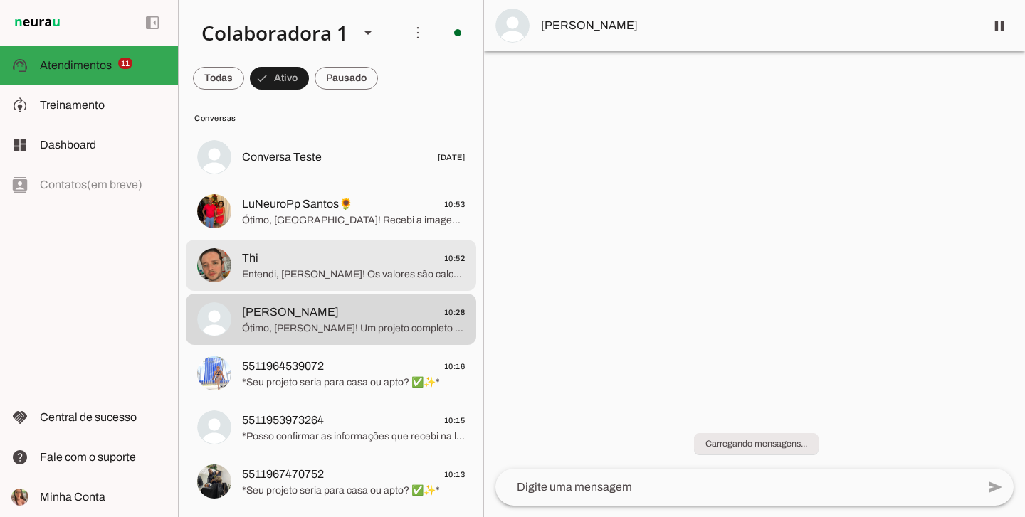
scroll to position [6, 0]
